Goal: Information Seeking & Learning: Learn about a topic

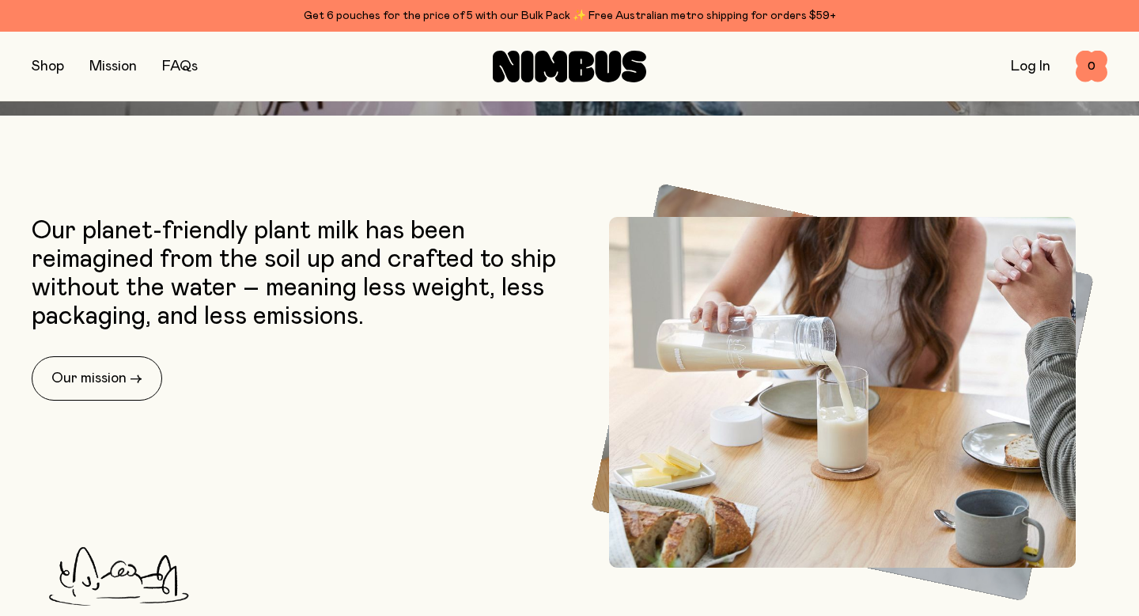
scroll to position [525, 0]
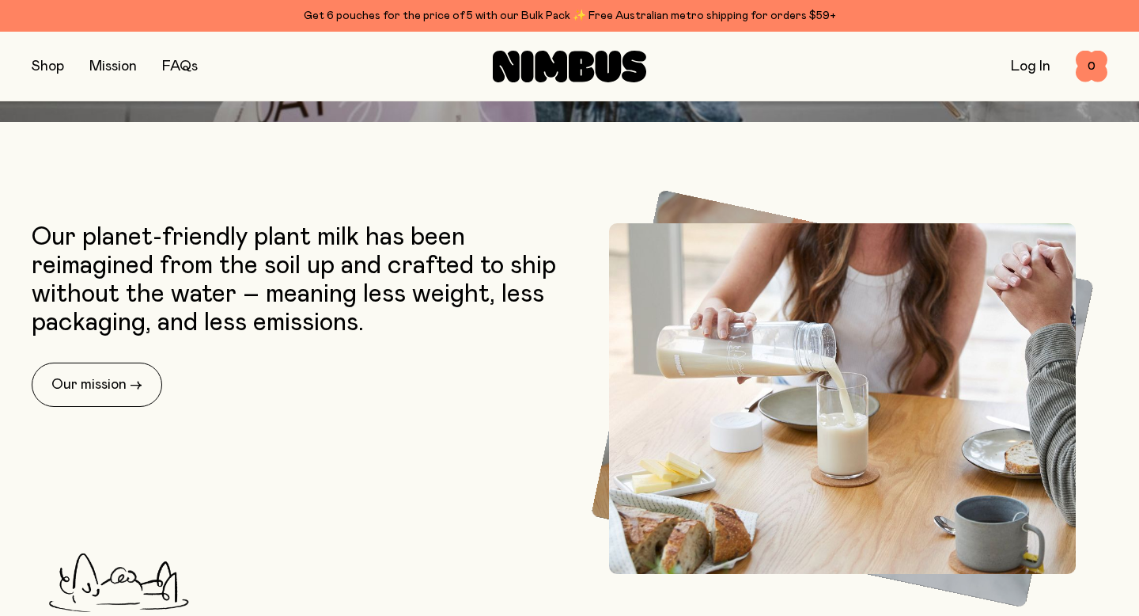
click at [176, 65] on link "FAQs" at bounding box center [180, 66] width 36 height 14
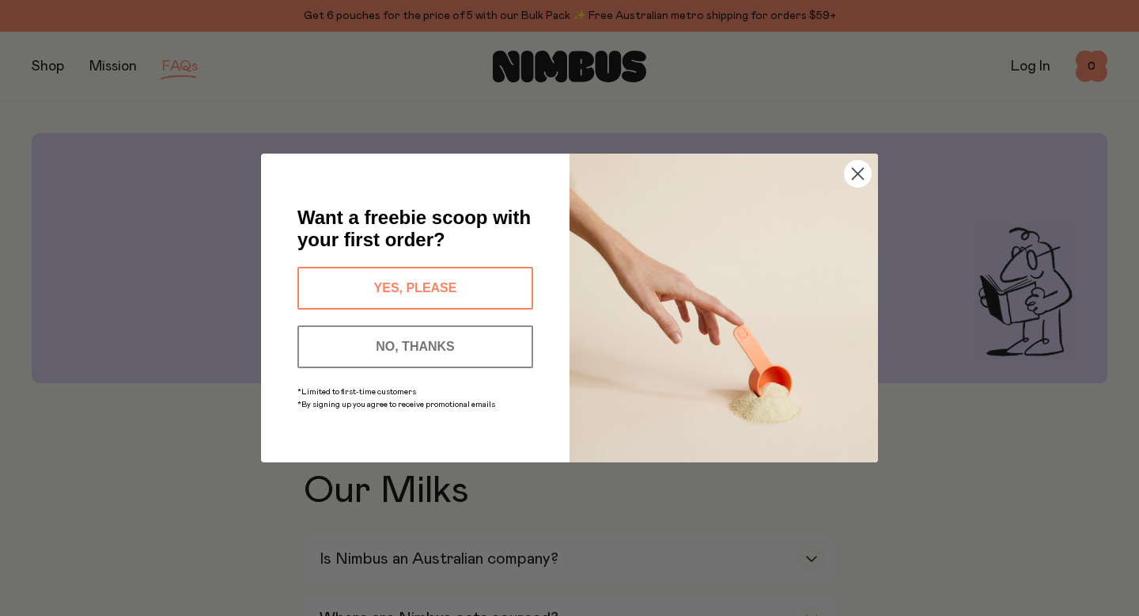
click at [861, 180] on circle "Close dialog" at bounding box center [858, 174] width 26 height 26
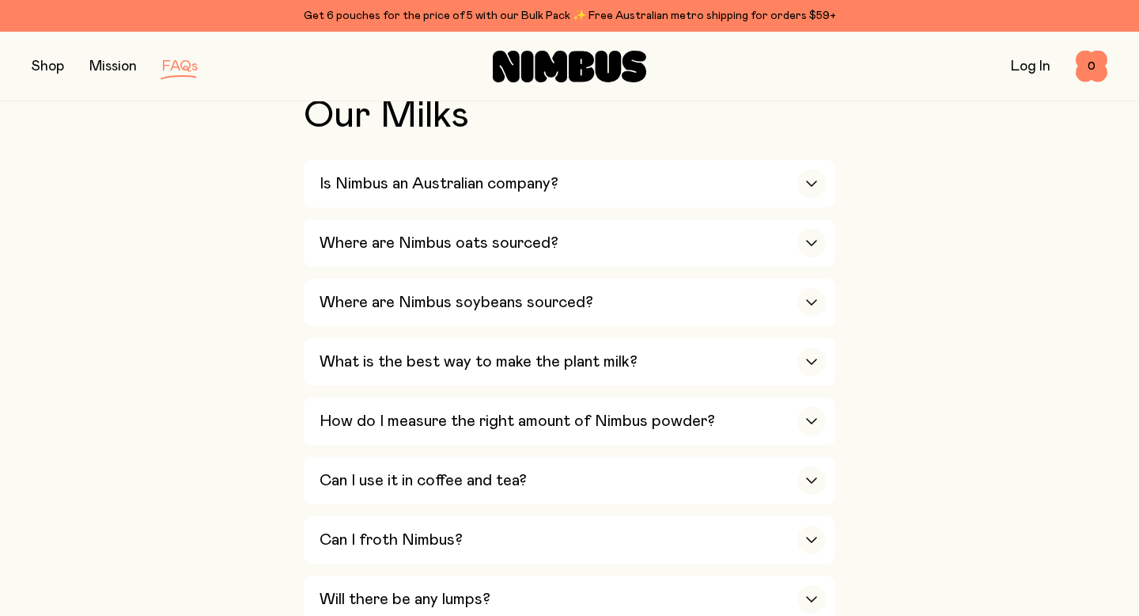
scroll to position [377, 0]
click at [586, 173] on div "Is Nimbus an Australian company?" at bounding box center [573, 181] width 506 height 47
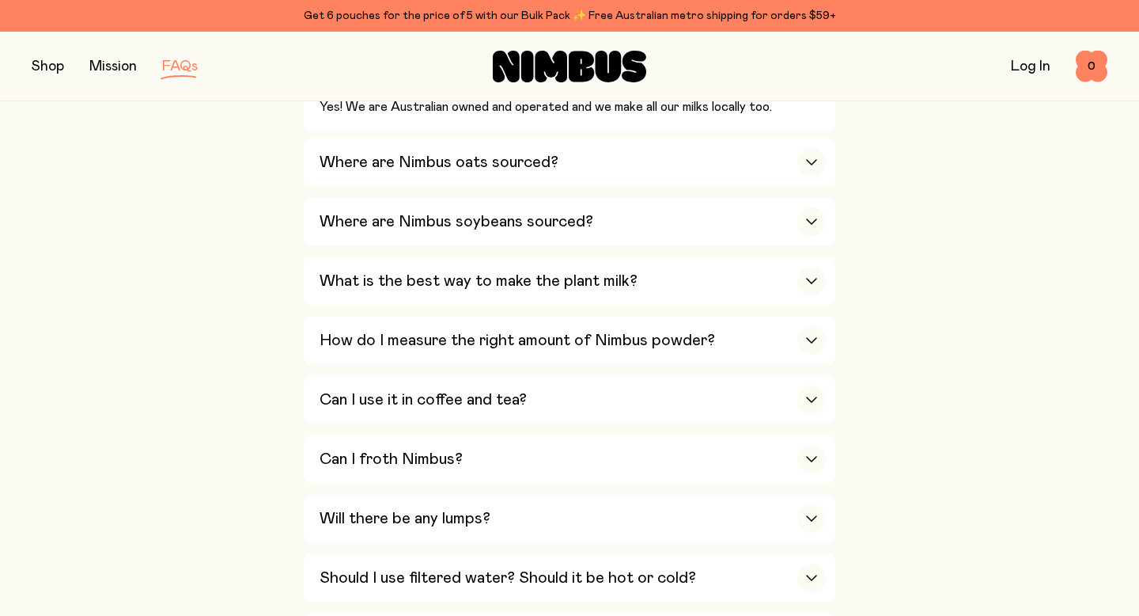
scroll to position [491, 0]
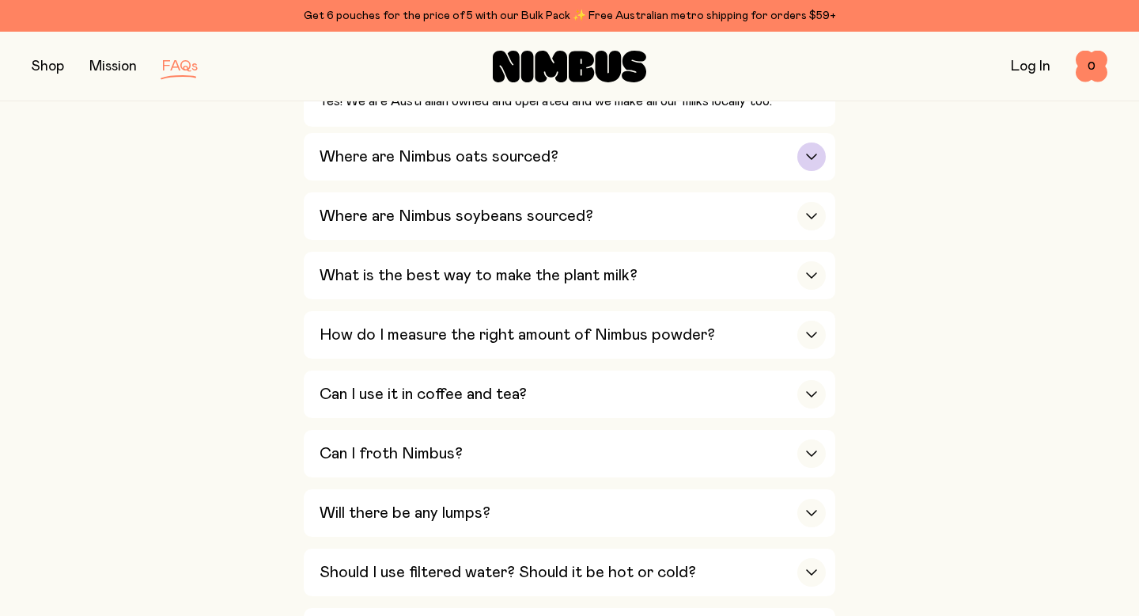
click at [586, 155] on div "Where are Nimbus oats sourced?" at bounding box center [573, 156] width 506 height 47
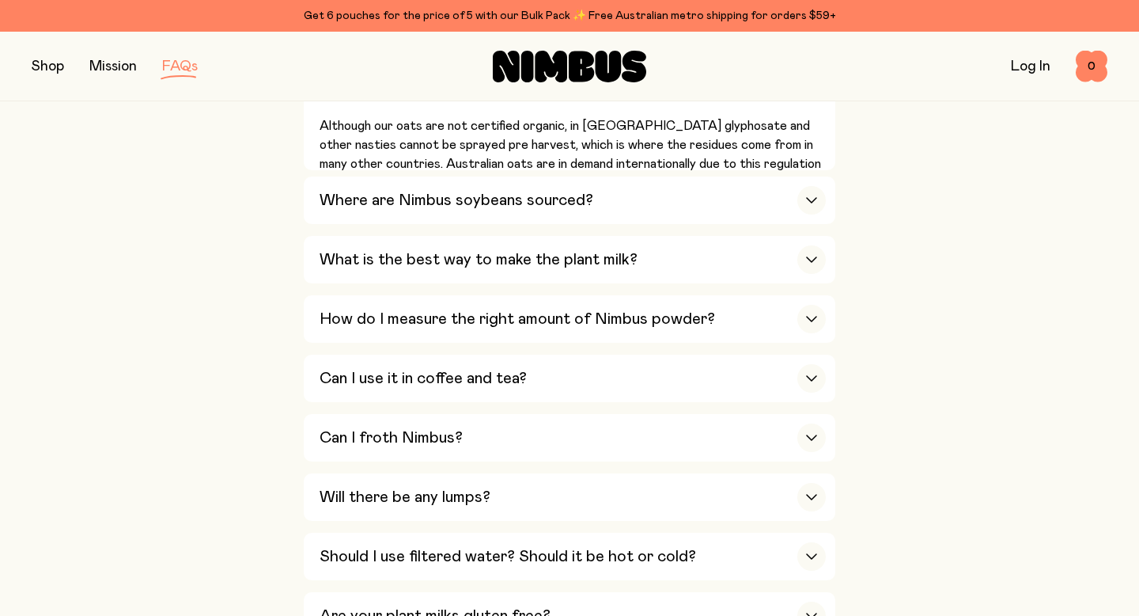
scroll to position [621, 0]
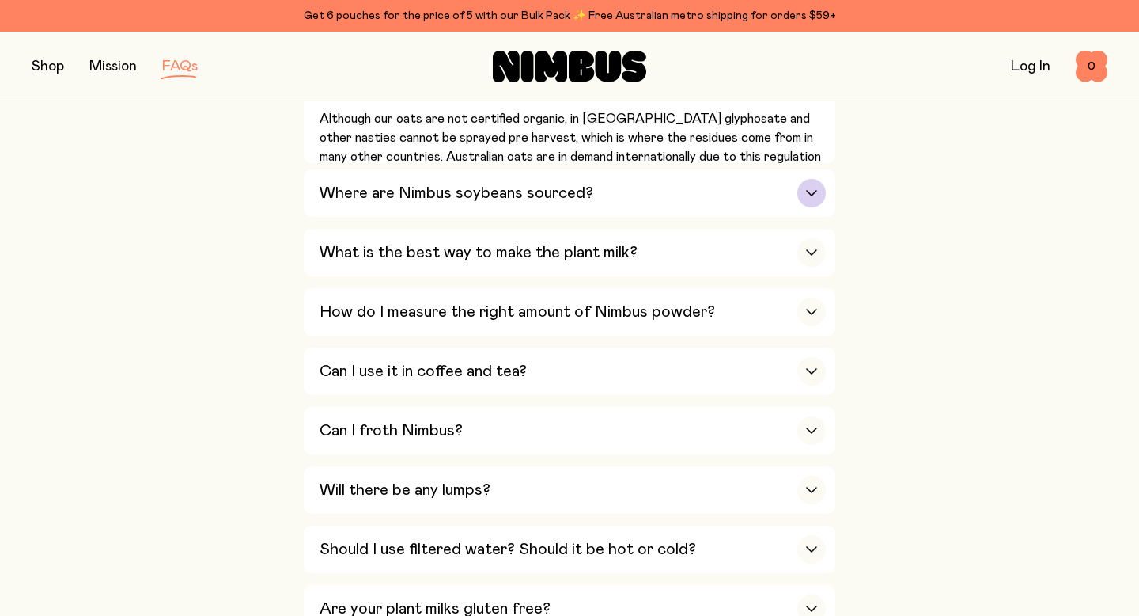
click at [585, 188] on h3 "Where are Nimbus soybeans sourced?" at bounding box center [457, 193] width 274 height 19
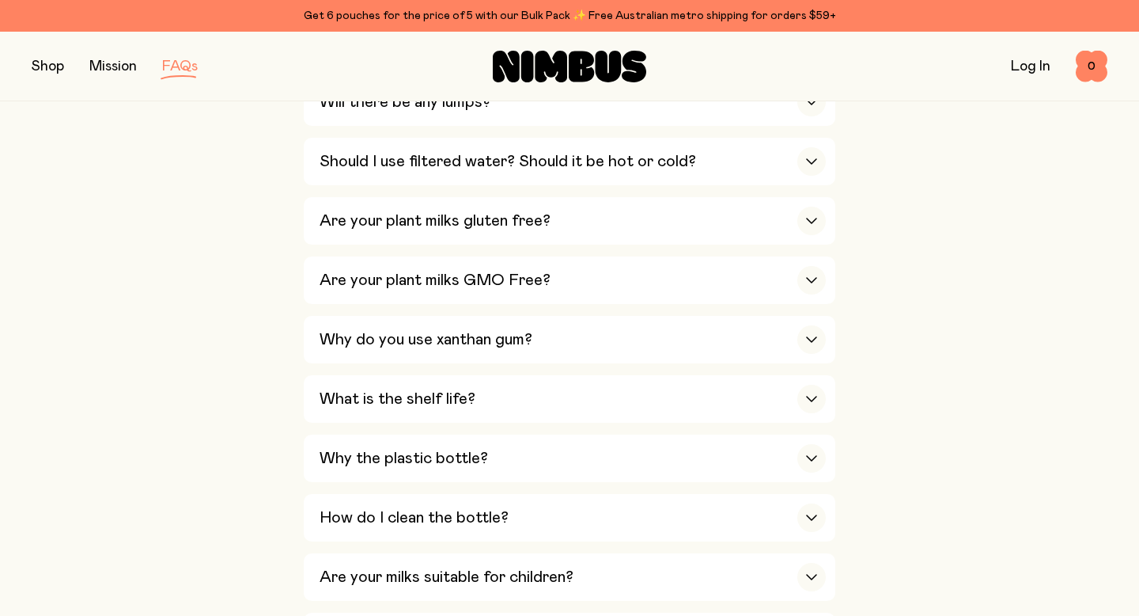
scroll to position [1090, 0]
click at [660, 156] on h3 "Should I use filtered water? Should it be hot or cold?" at bounding box center [508, 162] width 377 height 19
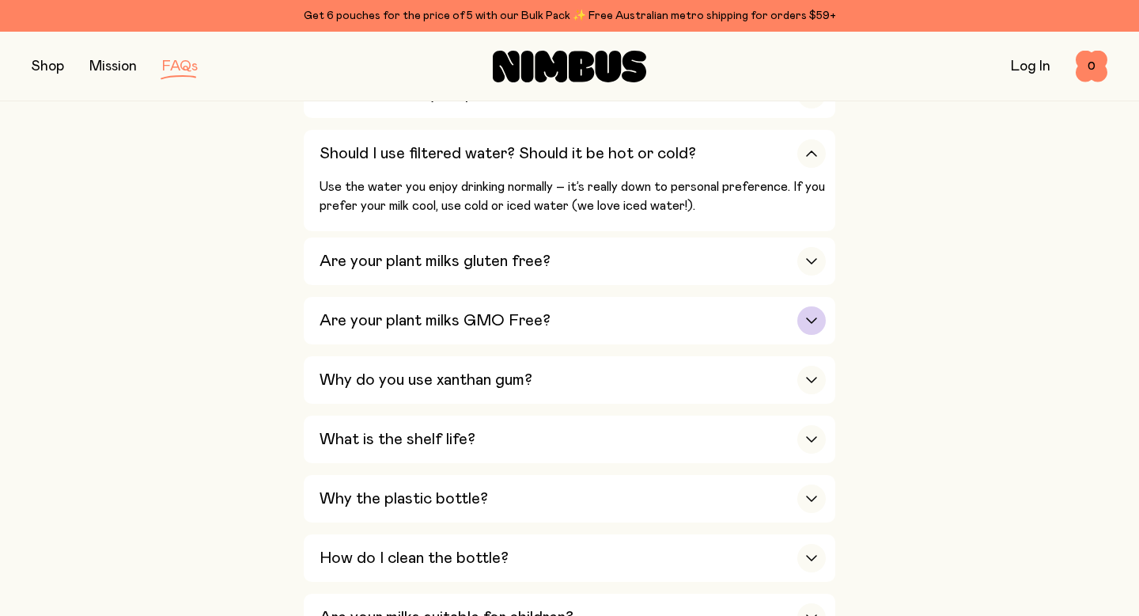
scroll to position [870, 0]
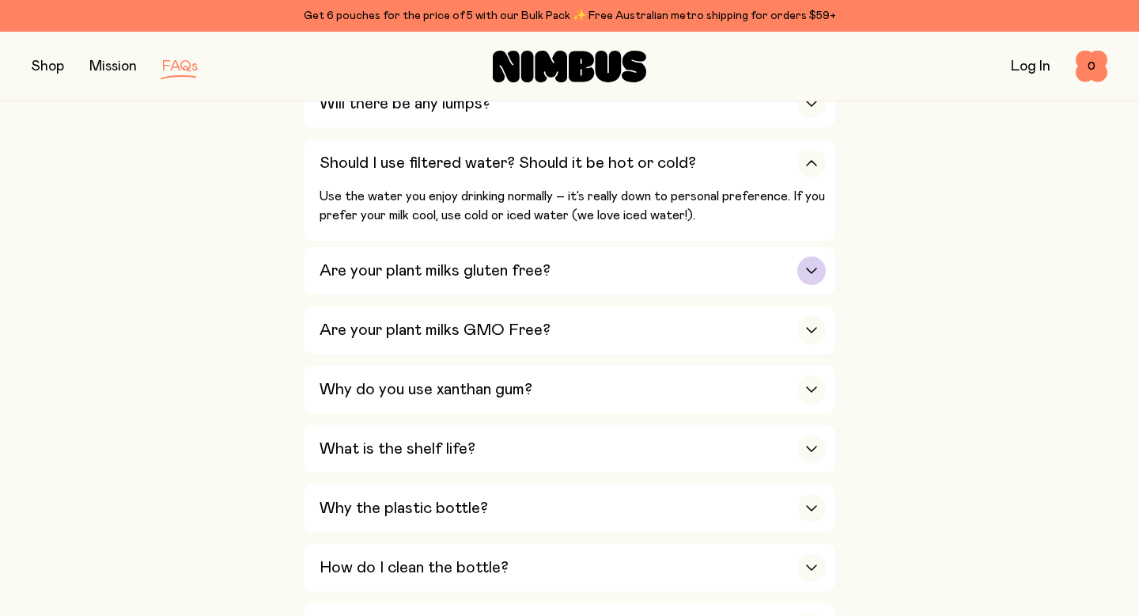
click at [637, 271] on div "Are your plant milks gluten free?" at bounding box center [573, 270] width 506 height 47
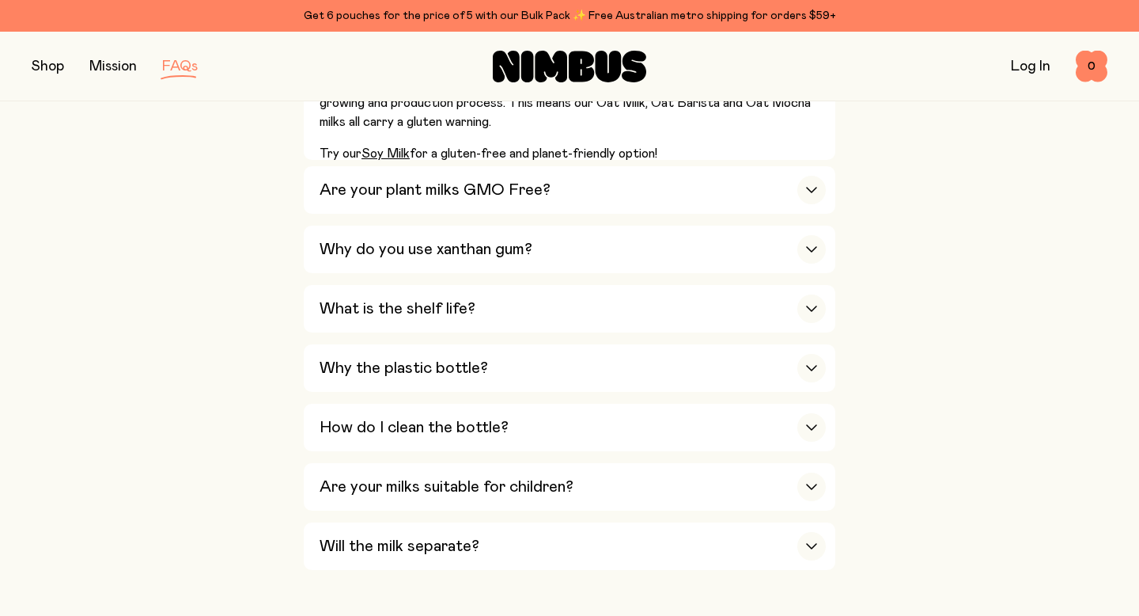
scroll to position [1068, 0]
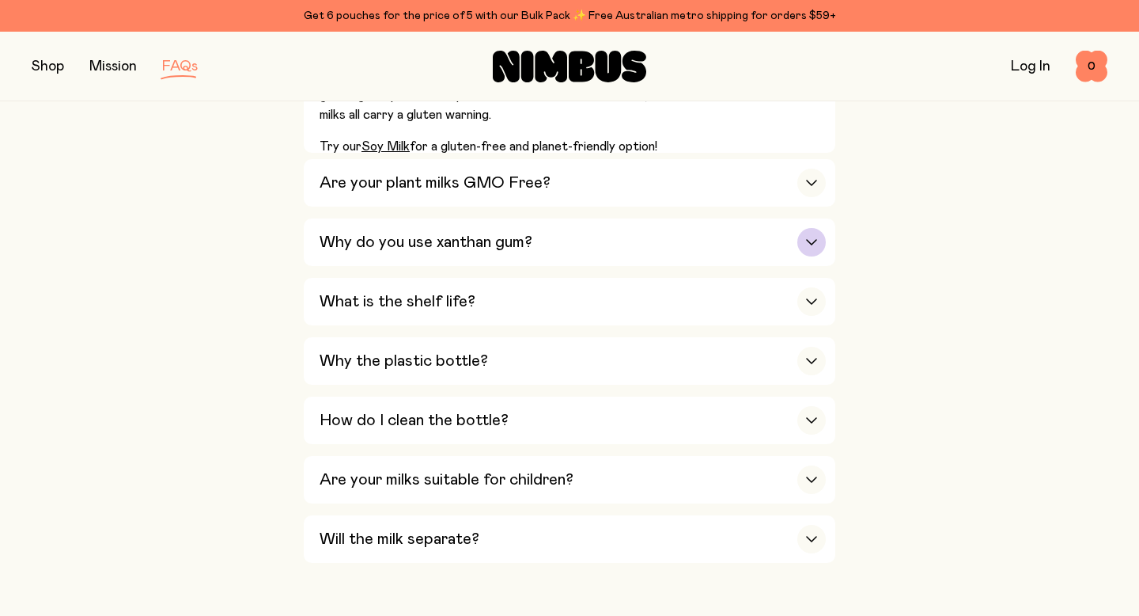
click at [636, 240] on div "Why do you use xanthan gum?" at bounding box center [573, 241] width 506 height 47
